Goal: Transaction & Acquisition: Obtain resource

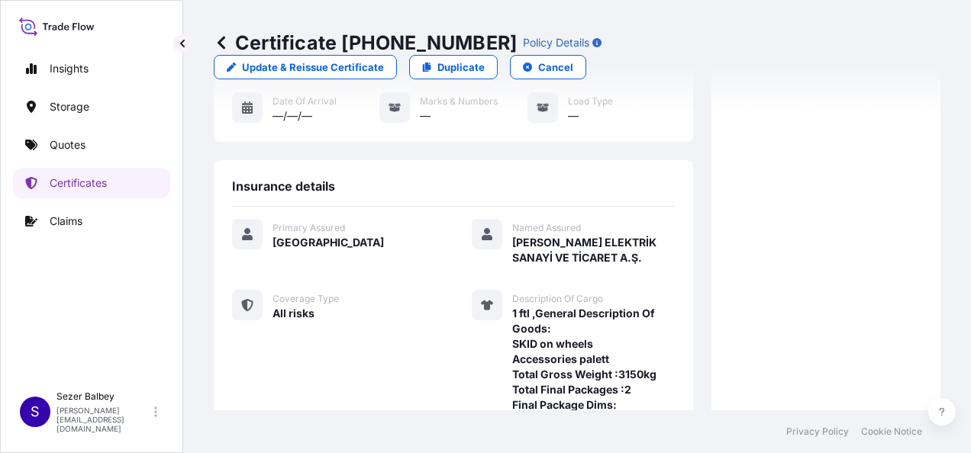
scroll to position [166, 0]
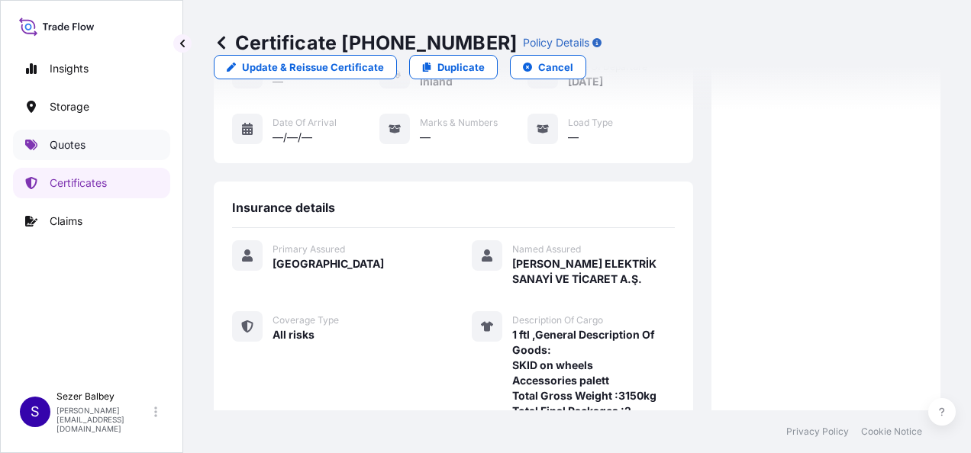
click at [78, 140] on p "Quotes" at bounding box center [68, 144] width 36 height 15
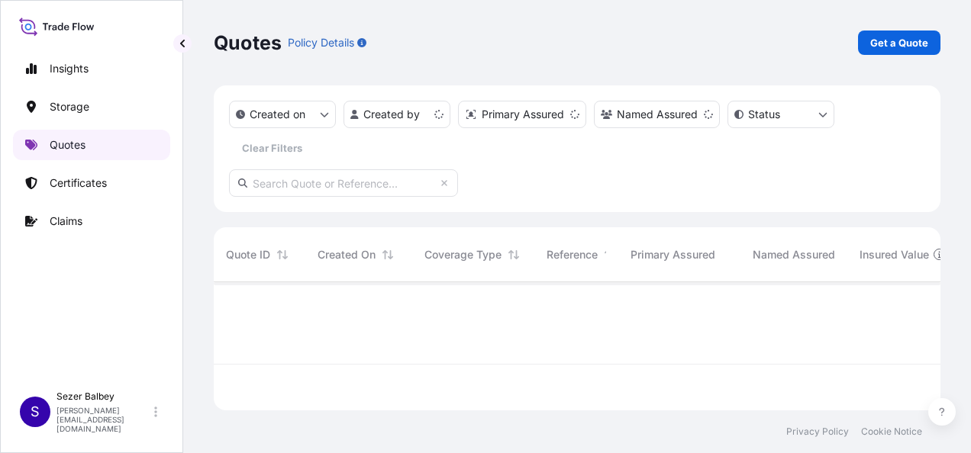
scroll to position [125, 714]
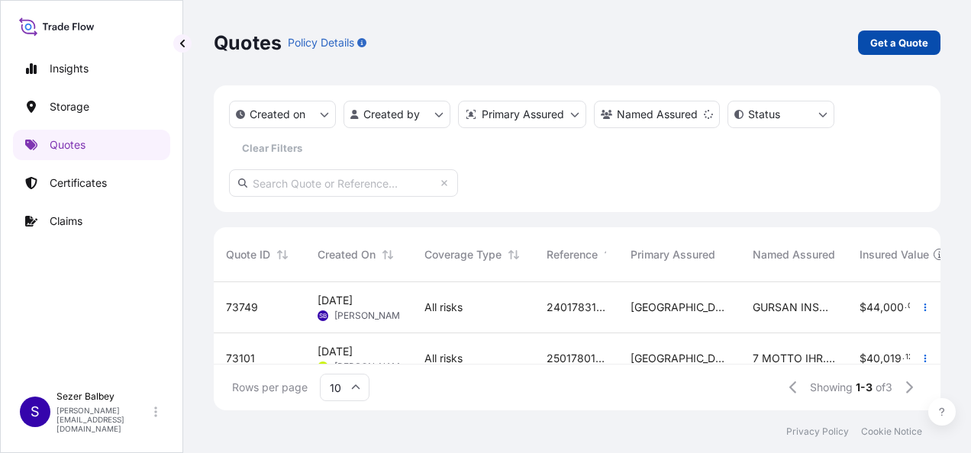
click at [890, 44] on p "Get a Quote" at bounding box center [899, 42] width 58 height 15
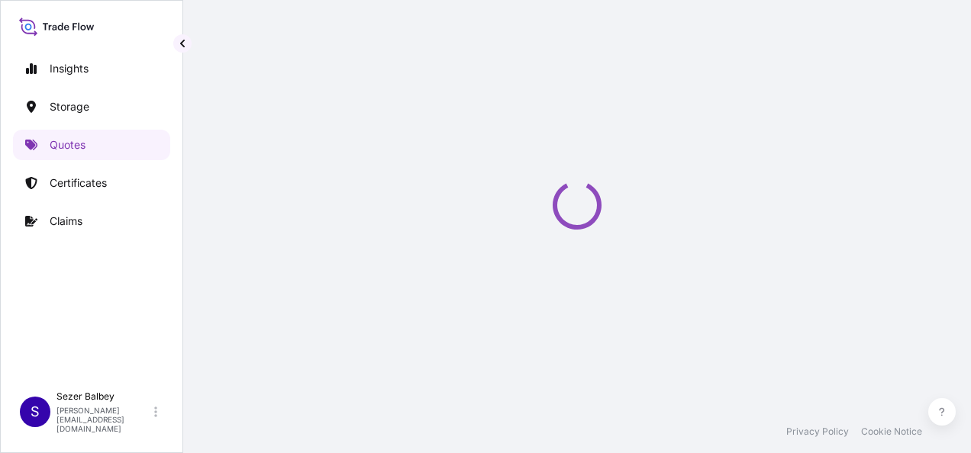
scroll to position [24, 0]
select select "Water"
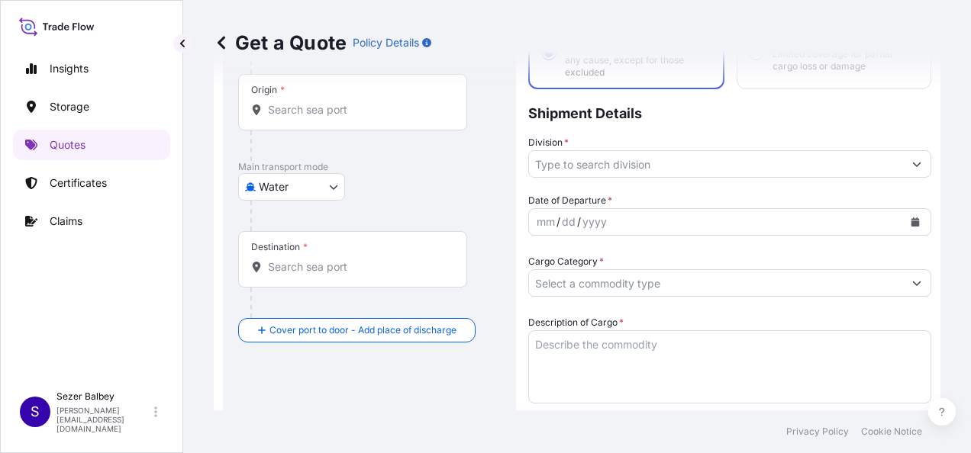
scroll to position [101, 0]
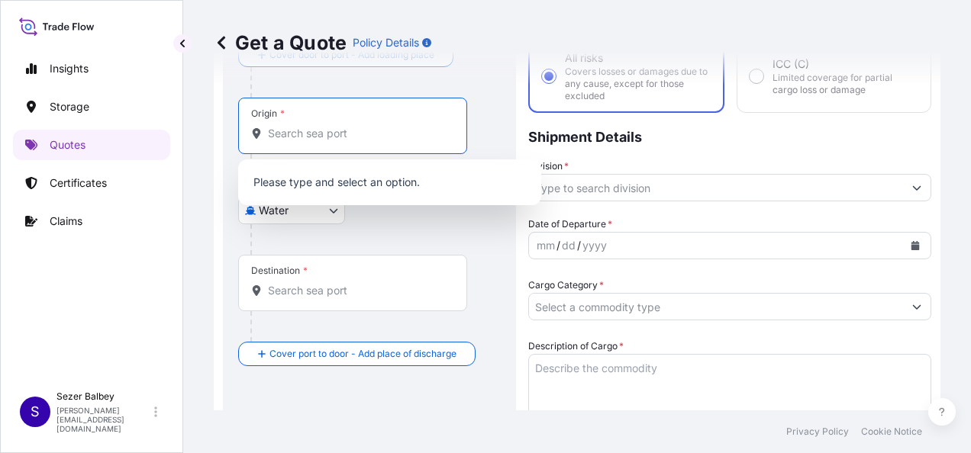
click at [321, 127] on input "Origin *" at bounding box center [358, 133] width 180 height 15
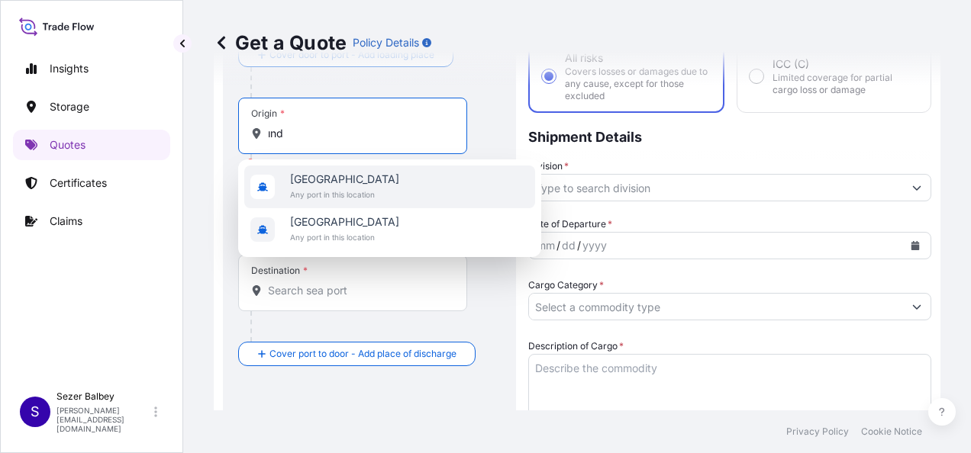
click at [293, 186] on span "[GEOGRAPHIC_DATA]" at bounding box center [344, 179] width 109 height 15
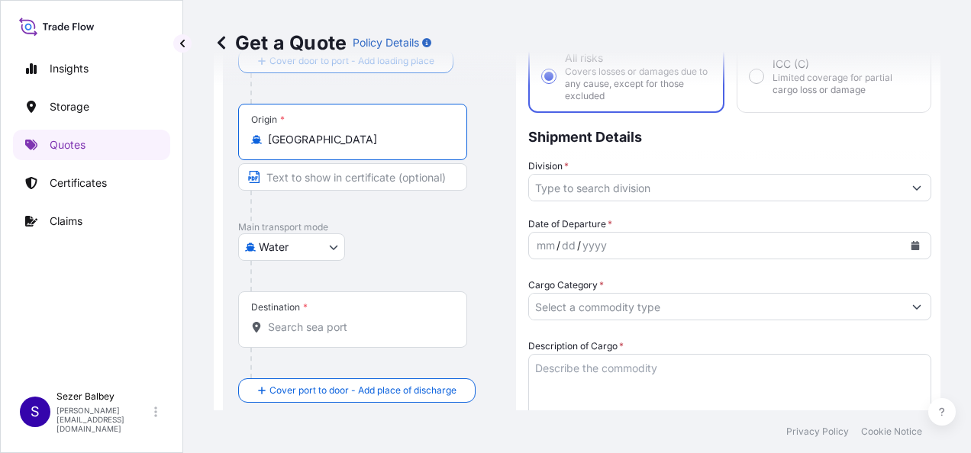
type input "[GEOGRAPHIC_DATA]"
drag, startPoint x: 288, startPoint y: 322, endPoint x: 304, endPoint y: 325, distance: 15.6
click at [289, 324] on input "Destination *" at bounding box center [358, 327] width 180 height 15
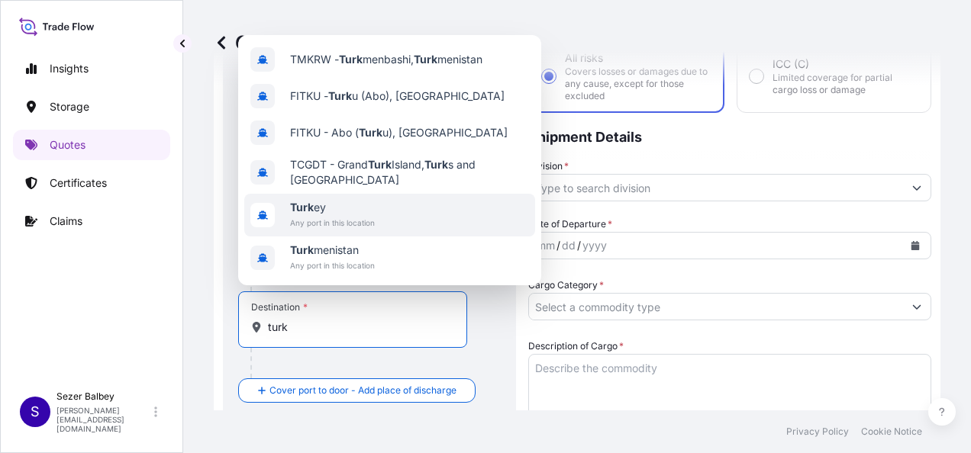
click at [330, 205] on span "Turk ey" at bounding box center [332, 207] width 85 height 15
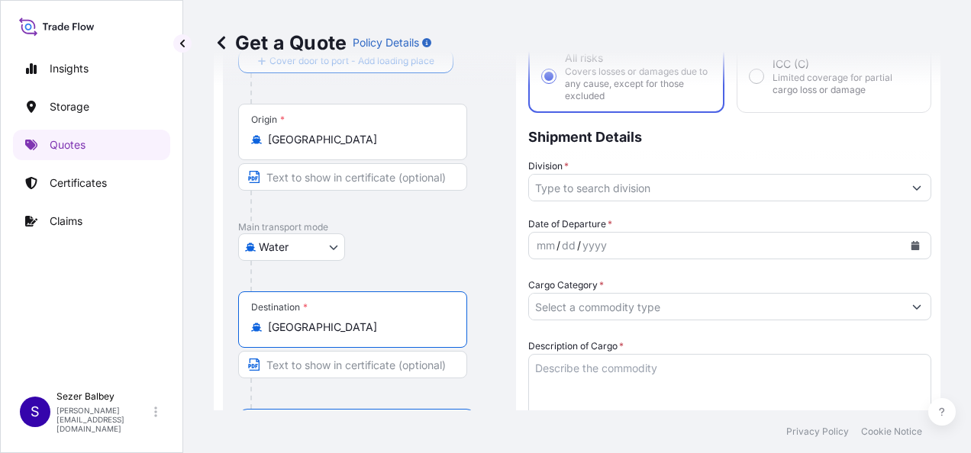
type input "[GEOGRAPHIC_DATA]"
click at [400, 217] on div at bounding box center [358, 206] width 217 height 31
click at [766, 185] on input "Division *" at bounding box center [716, 187] width 374 height 27
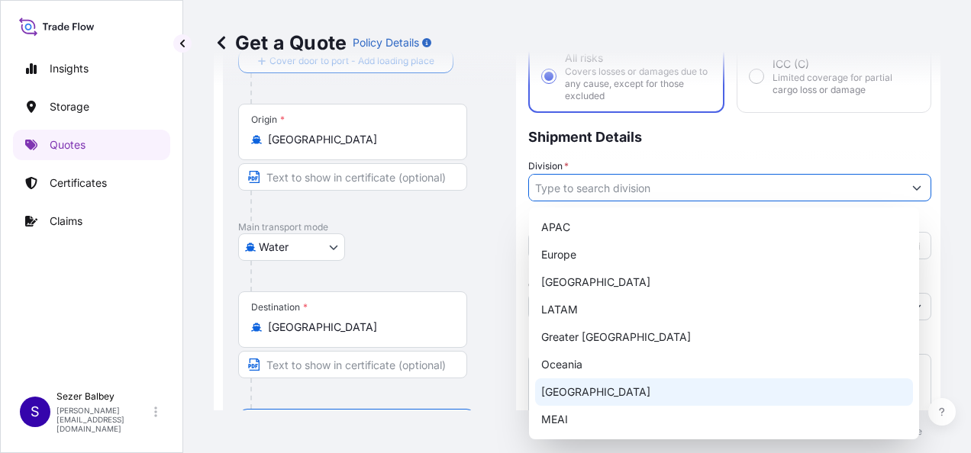
click at [592, 393] on div "[GEOGRAPHIC_DATA]" at bounding box center [724, 392] width 378 height 27
type input "[GEOGRAPHIC_DATA]"
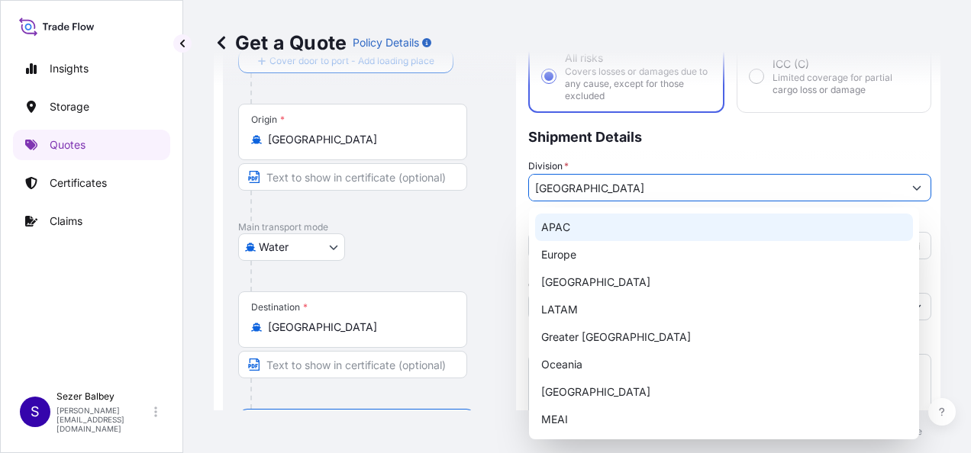
click at [464, 220] on div at bounding box center [358, 206] width 217 height 31
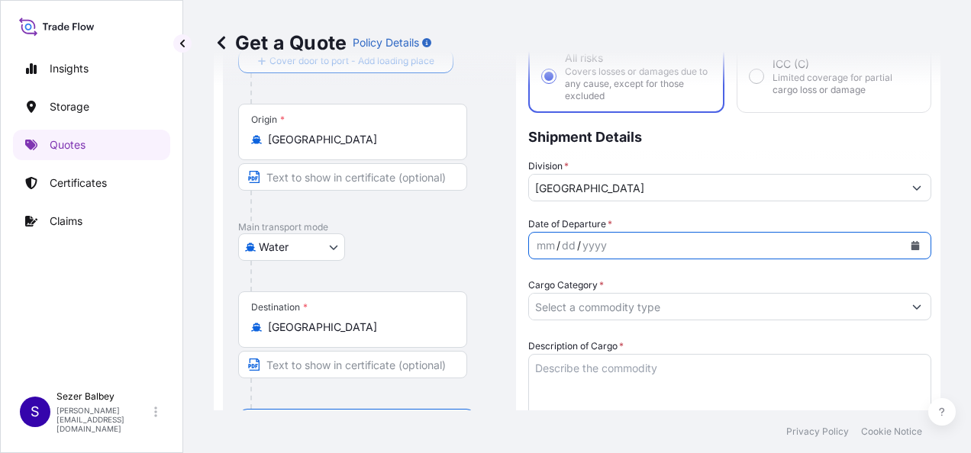
click at [911, 243] on icon "Calendar" at bounding box center [915, 245] width 8 height 9
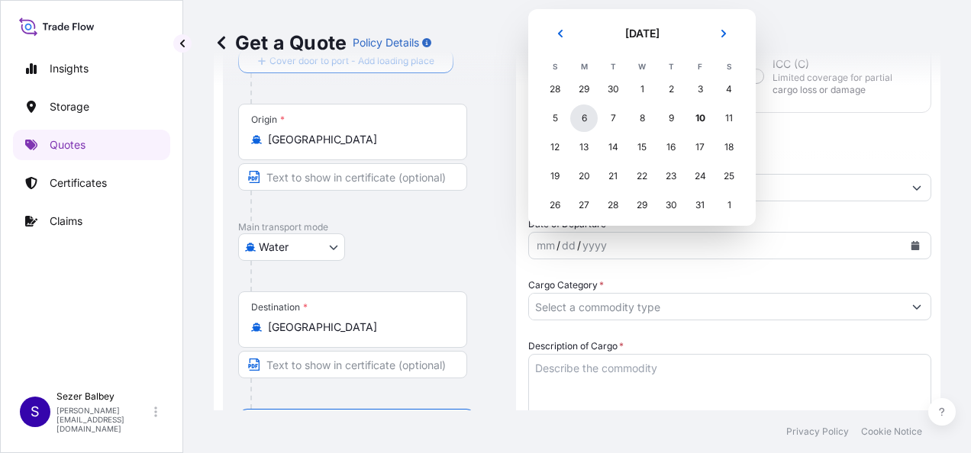
click at [580, 111] on div "6" at bounding box center [583, 118] width 27 height 27
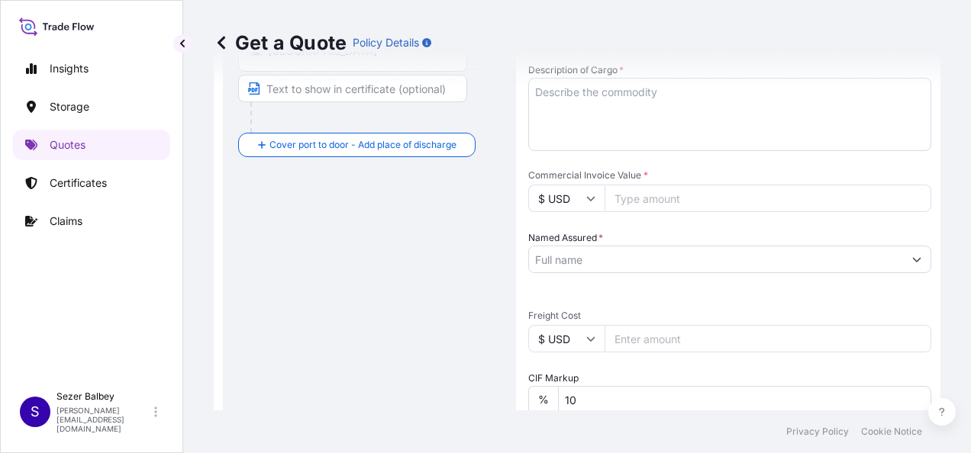
scroll to position [406, 0]
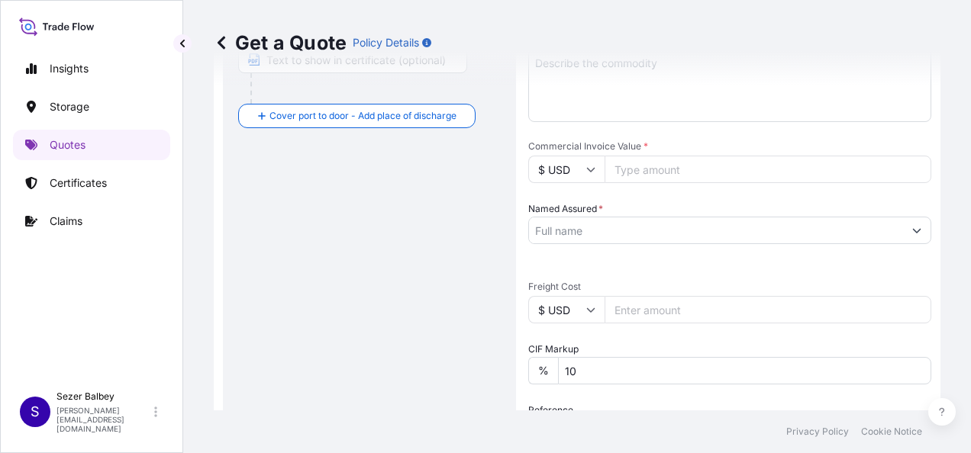
click at [573, 221] on input "Named Assured *" at bounding box center [716, 230] width 374 height 27
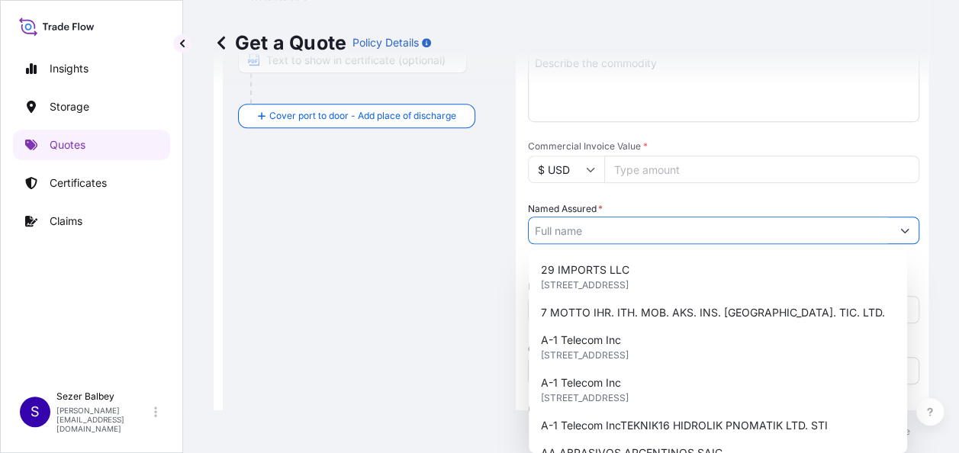
paste input "TAYF MATBAA MUREKKEPLERI ANONIM SIRKETI"
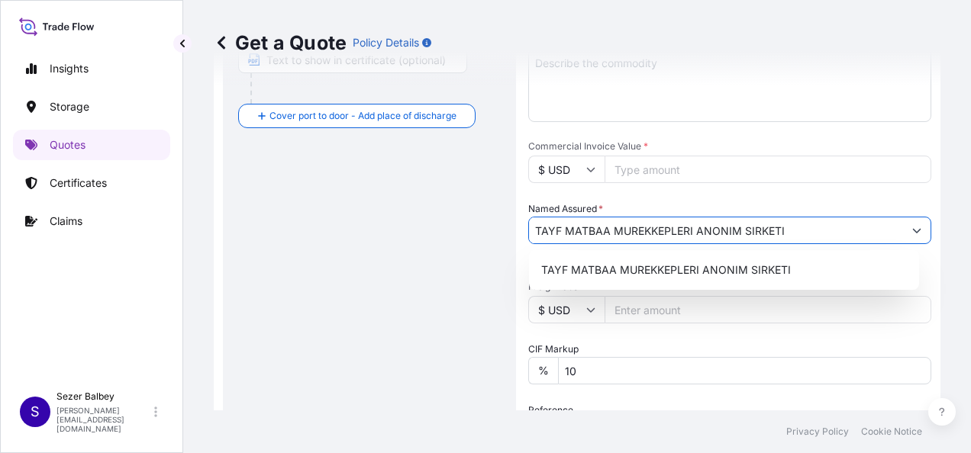
type input "TAYF MATBAA MUREKKEPLERI ANONIM SIRKETI"
click at [388, 274] on div "Route Details Reset Route Details Cover door to port - Add loading place Place …" at bounding box center [369, 215] width 263 height 1023
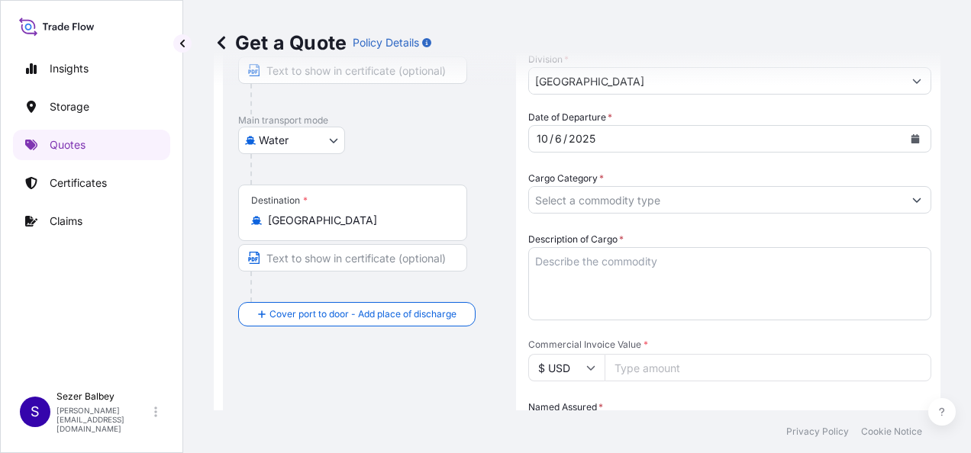
scroll to position [229, 0]
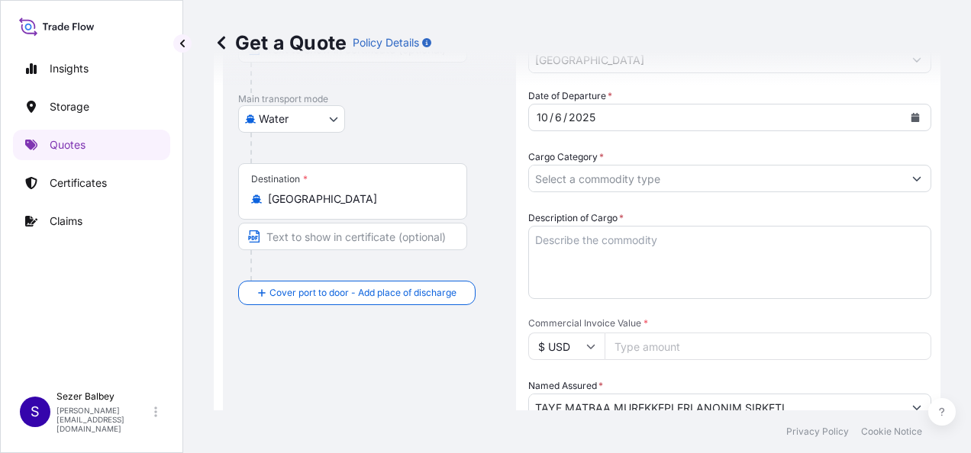
click at [607, 176] on input "Cargo Category *" at bounding box center [716, 178] width 374 height 27
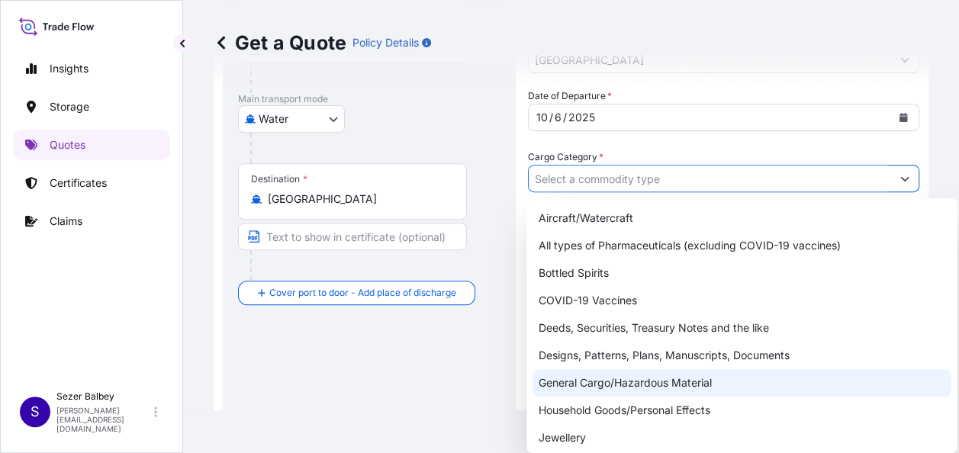
click at [575, 386] on div "General Cargo/Hazardous Material" at bounding box center [742, 382] width 419 height 27
type input "General Cargo/Hazardous Material"
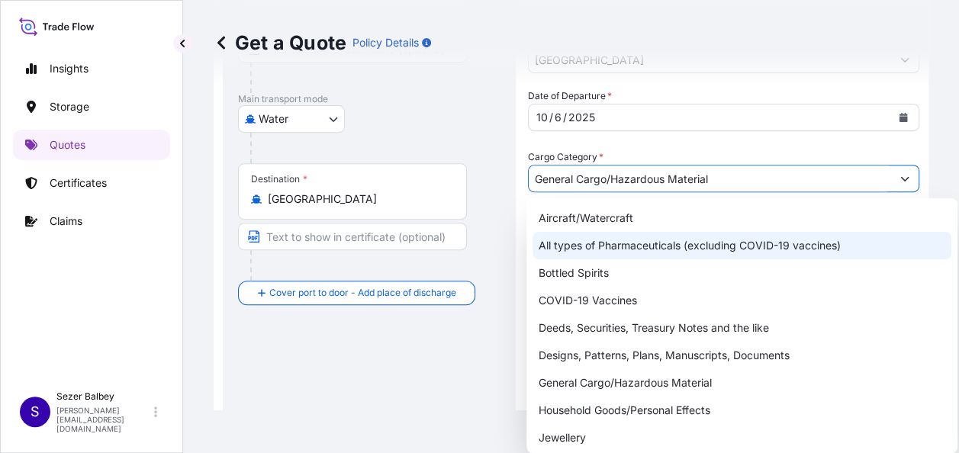
click at [468, 406] on div "Route Details Reset Route Details Cover door to port - Add loading place Place …" at bounding box center [369, 392] width 263 height 1023
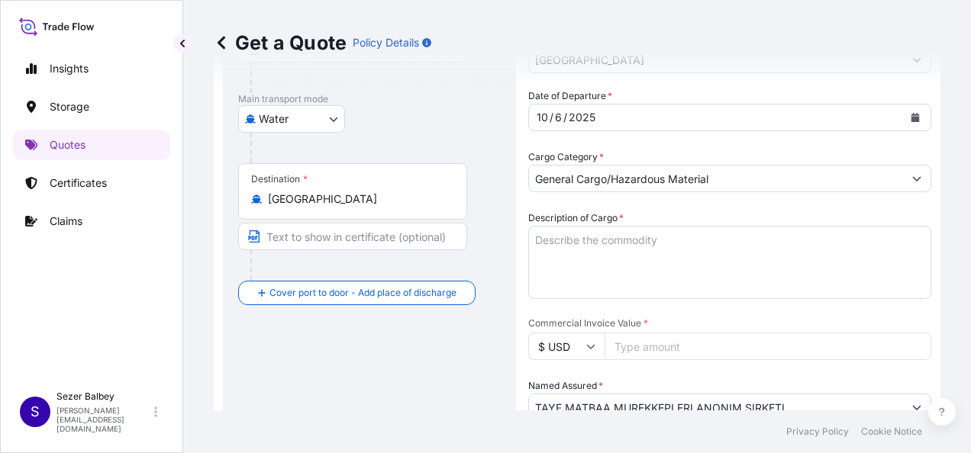
click at [619, 252] on textarea "Description of Cargo *" at bounding box center [729, 262] width 403 height 73
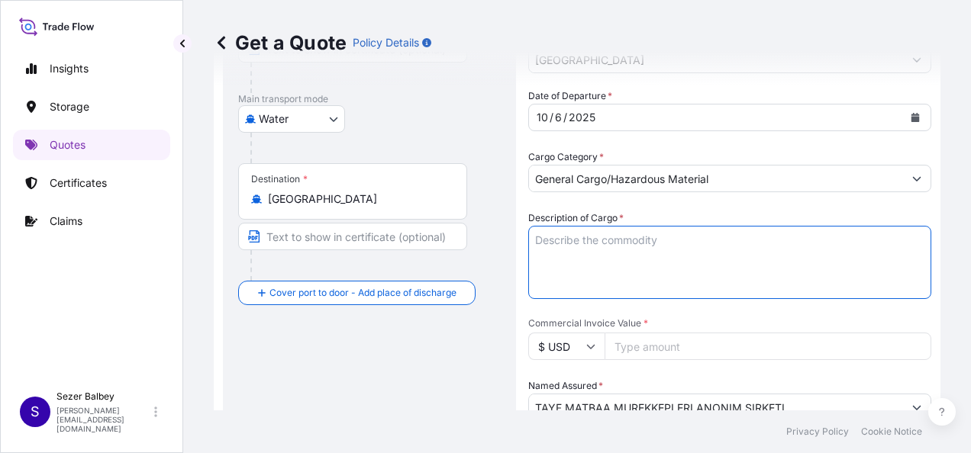
paste textarea "Pigment Violet 27 ( non-imo) 16.203 CBM - 5075.000 KGS"
paste textarea "NAV/AMR/03142"
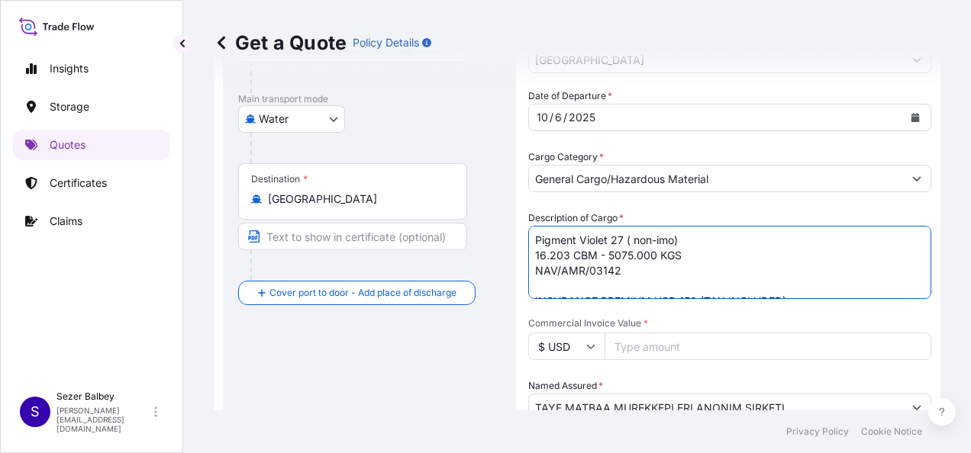
scroll to position [16, 0]
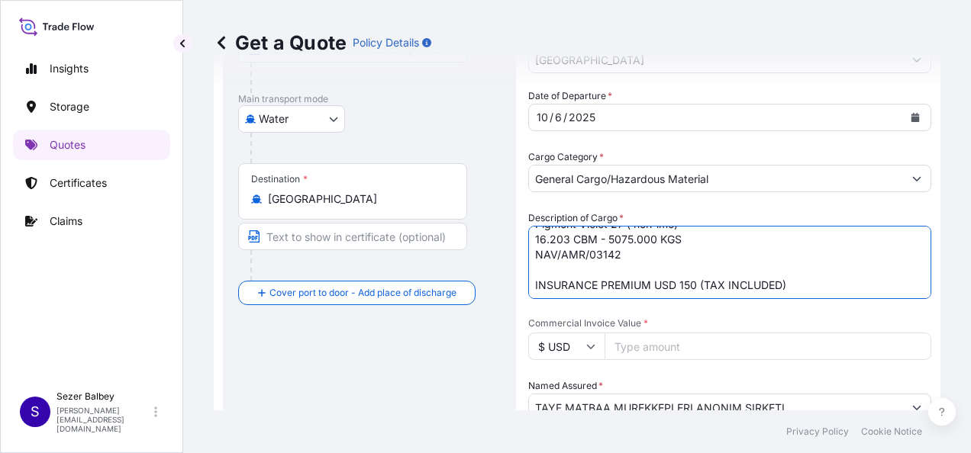
type textarea "Pigment Violet 27 ( non-imo) 16.203 CBM - 5075.000 KGS NAV/AMR/03142 INSURANCE …"
click at [672, 358] on input "Commercial Invoice Value *" at bounding box center [767, 346] width 327 height 27
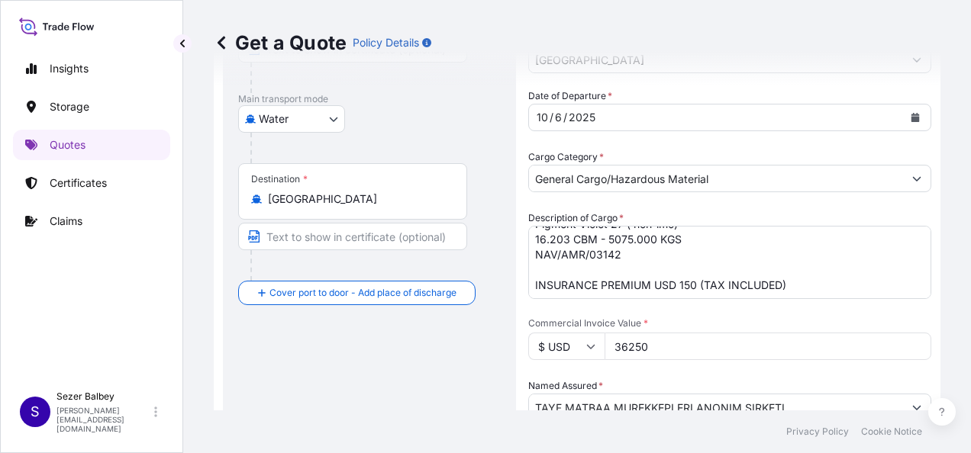
type input "36250"
click at [432, 360] on div "Route Details Reset Route Details Cover door to port - Add loading place Place …" at bounding box center [369, 392] width 263 height 1023
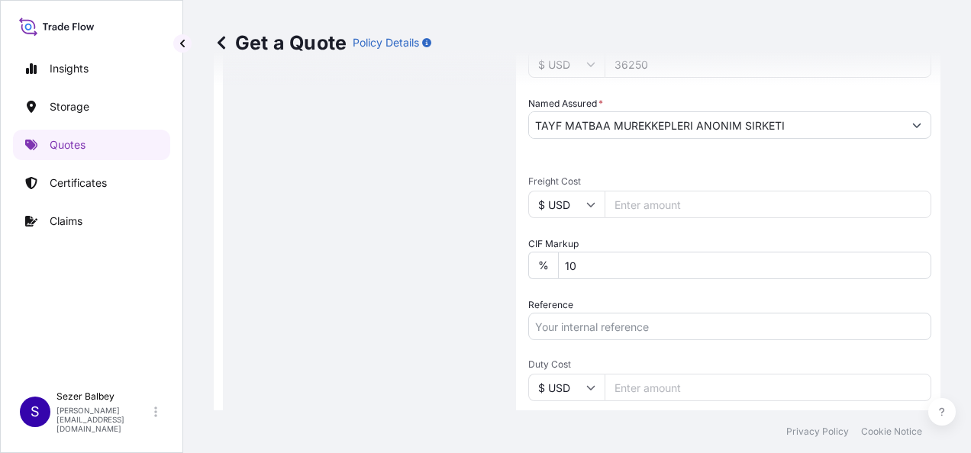
scroll to position [611, 0]
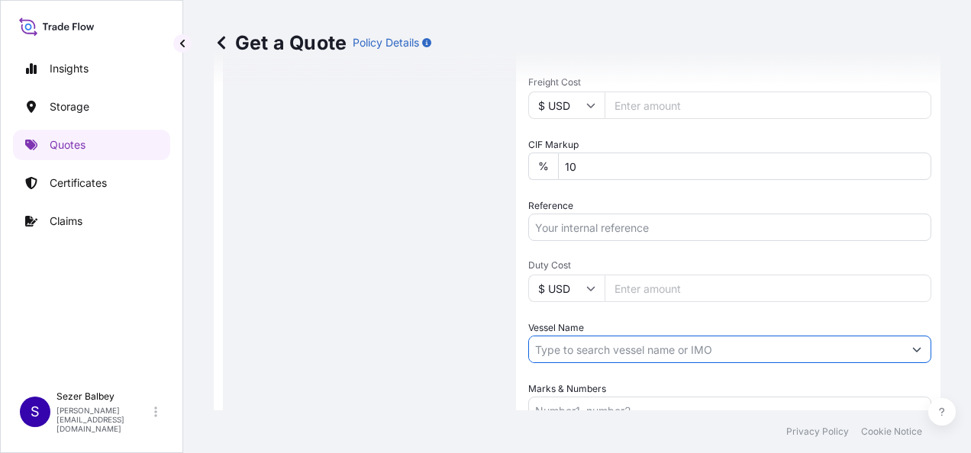
click at [565, 346] on input "Vessel Name" at bounding box center [716, 349] width 374 height 27
paste input "[PERSON_NAME] A ECU IMS20W25"
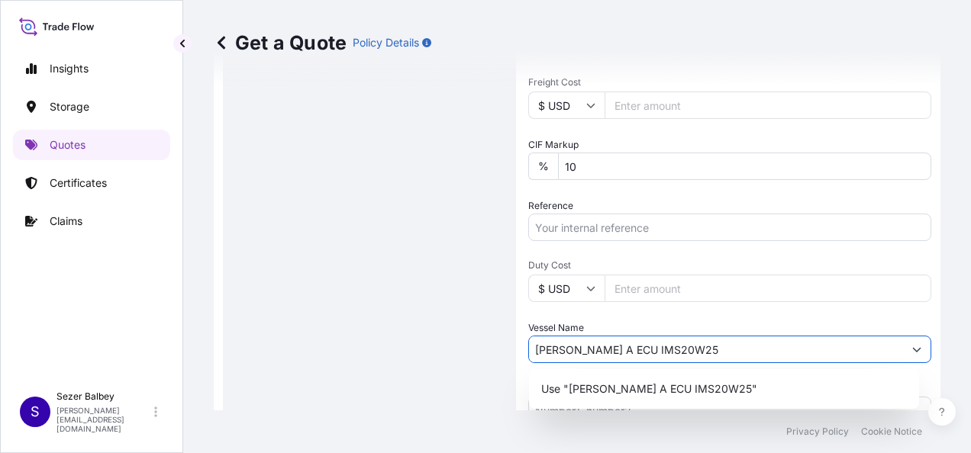
type input "[PERSON_NAME] A ECU IMS20W25"
click at [432, 334] on div "Route Details Reset Route Details Cover door to port - Add loading place Place …" at bounding box center [369, 10] width 263 height 1023
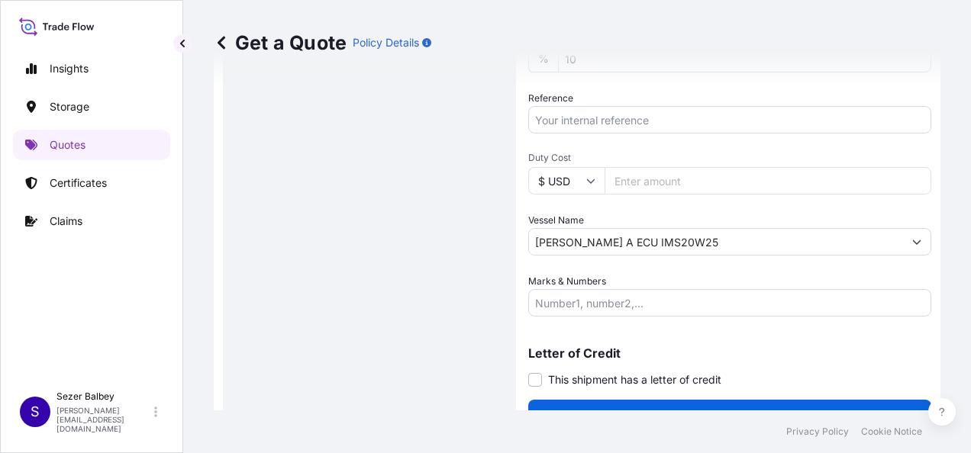
scroll to position [746, 0]
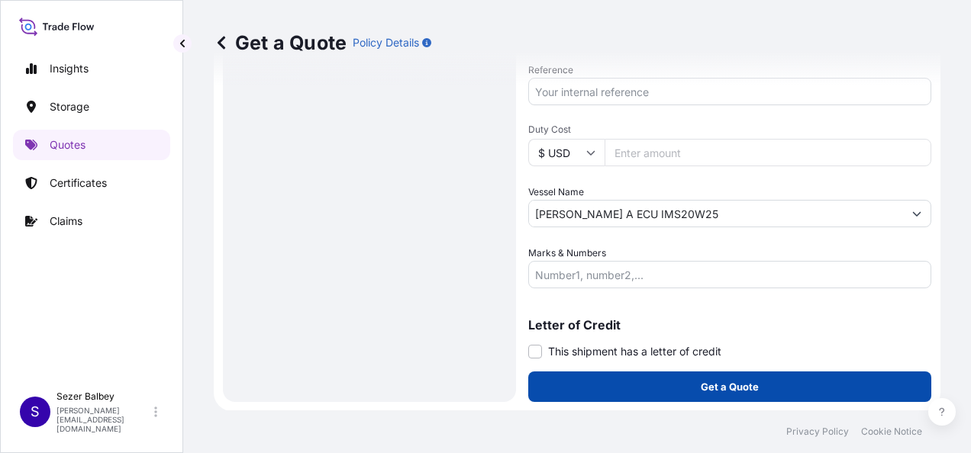
click at [605, 394] on button "Get a Quote" at bounding box center [729, 387] width 403 height 31
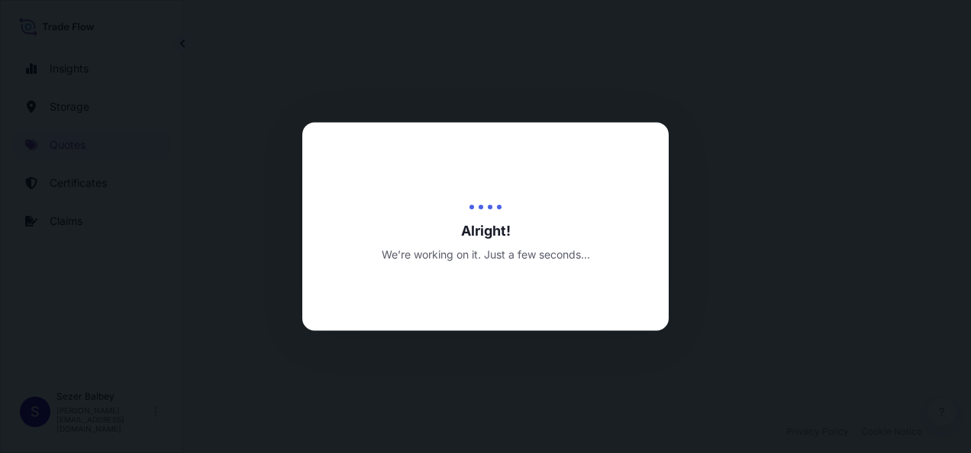
select select "Water"
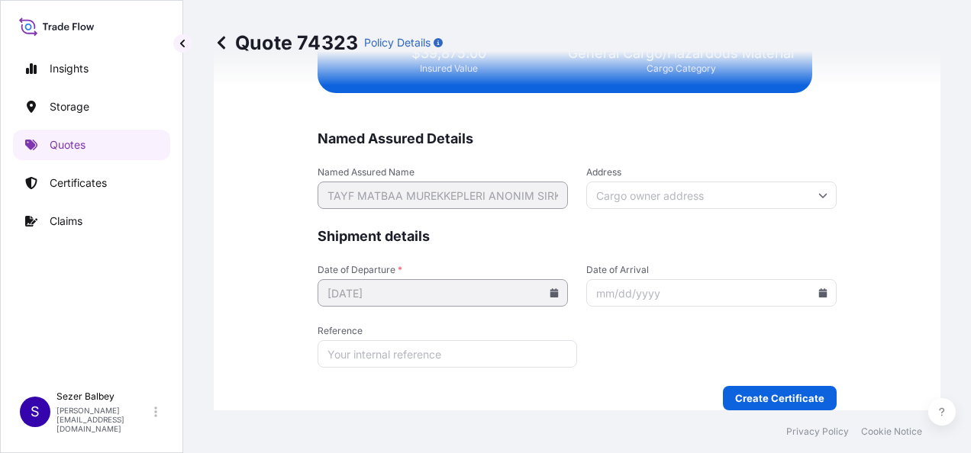
scroll to position [3803, 0]
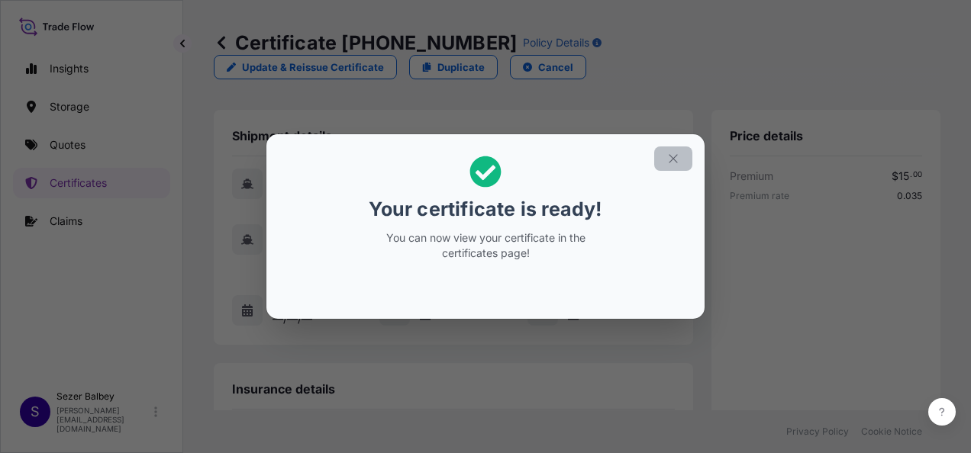
click at [677, 154] on icon "button" at bounding box center [673, 159] width 14 height 14
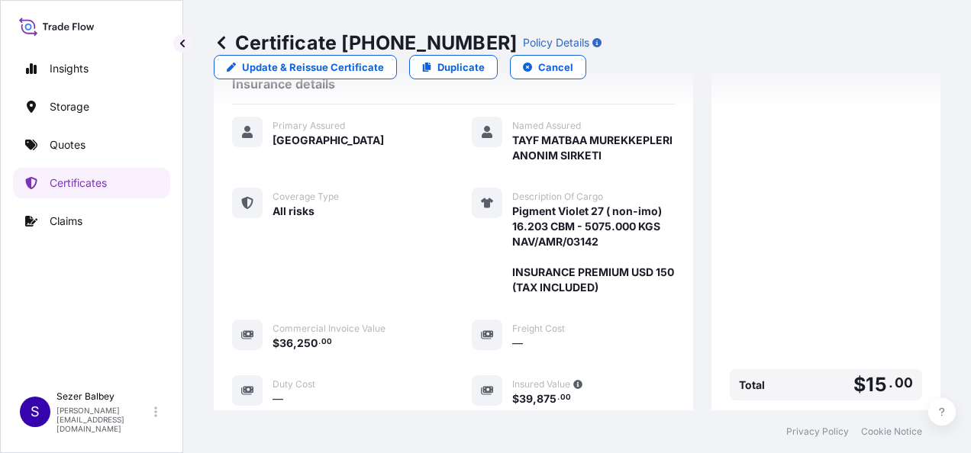
scroll to position [563, 0]
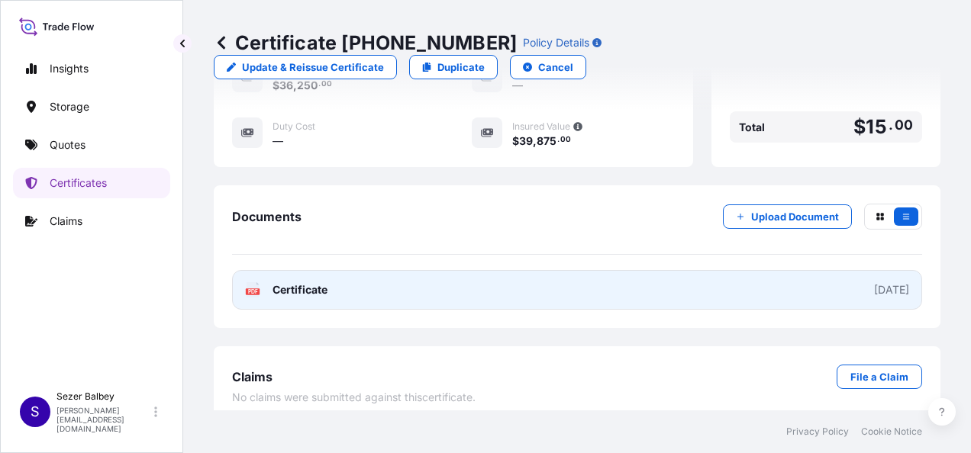
click at [299, 282] on span "Certificate" at bounding box center [299, 289] width 55 height 15
